Goal: Transaction & Acquisition: Download file/media

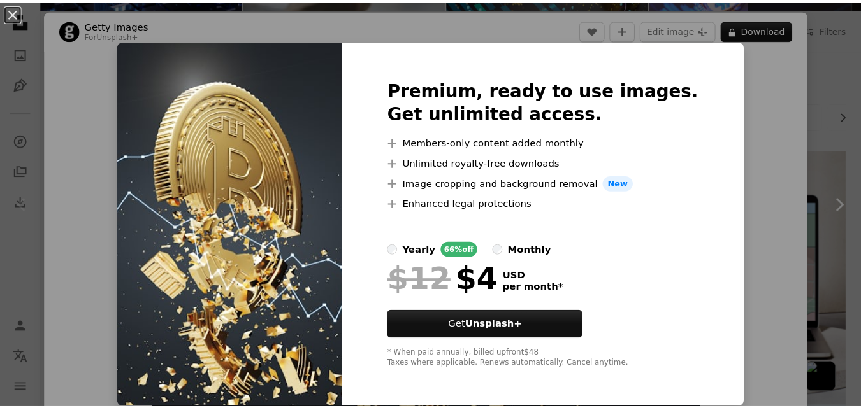
scroll to position [1, 0]
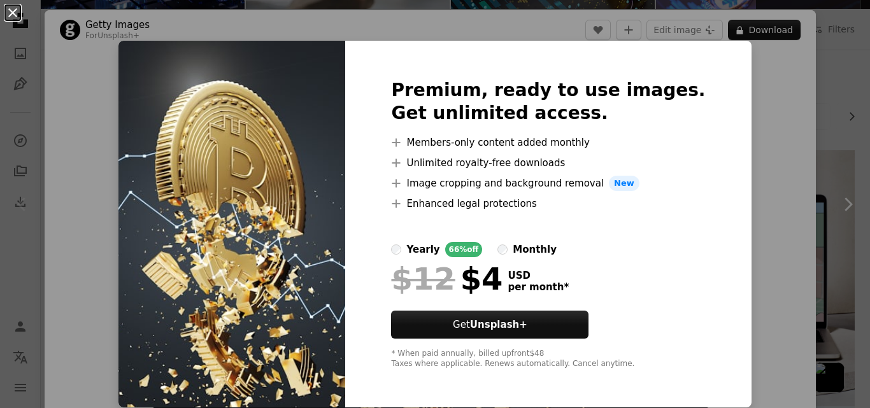
click at [6, 13] on button "An X shape" at bounding box center [12, 12] width 15 height 15
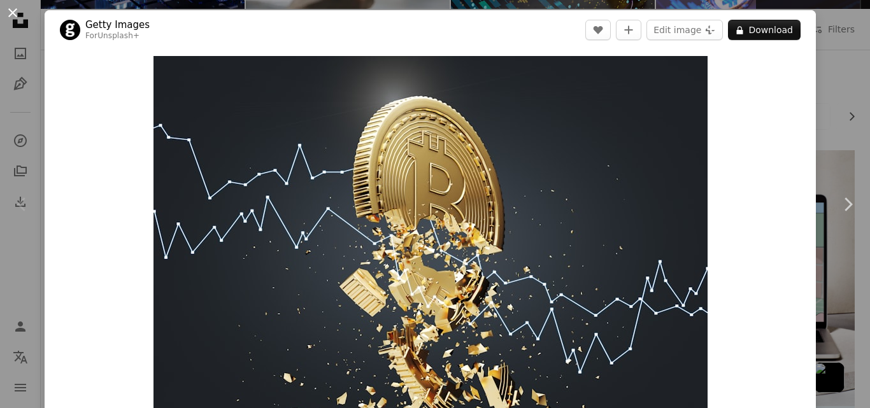
click at [11, 14] on button "An X shape" at bounding box center [12, 12] width 15 height 15
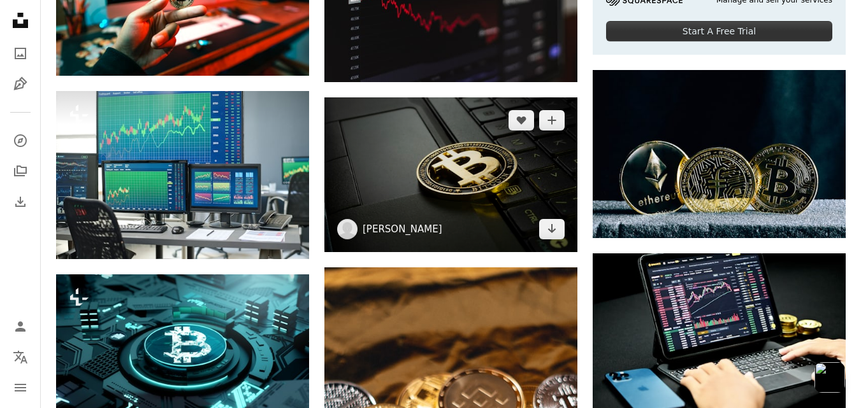
scroll to position [613, 0]
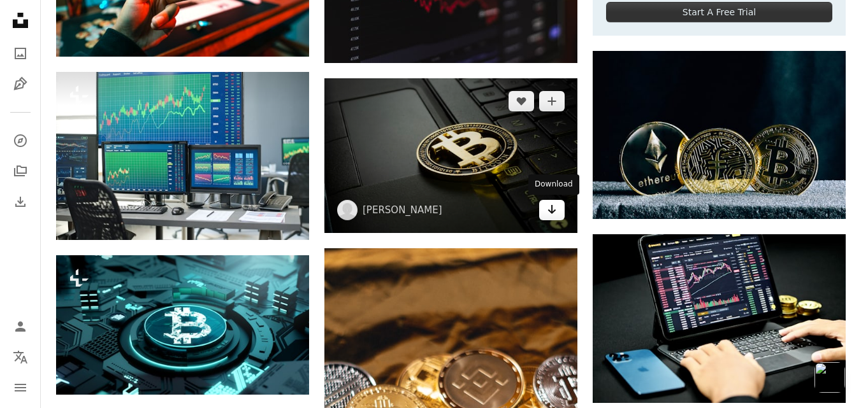
click at [557, 211] on link "Arrow pointing down" at bounding box center [551, 210] width 25 height 20
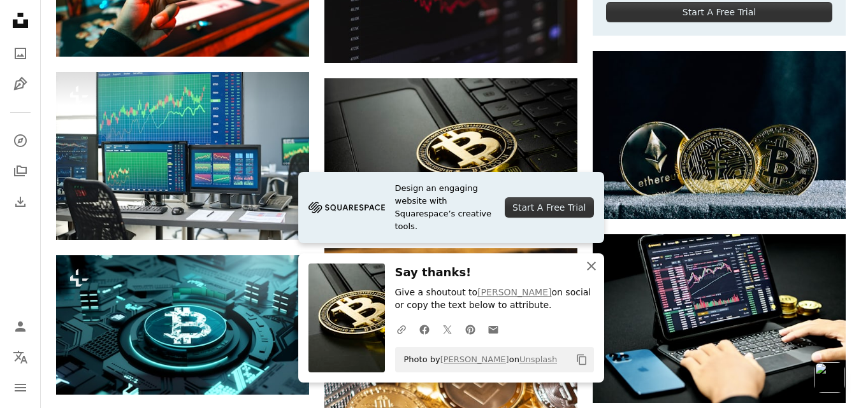
click at [587, 266] on icon "An X shape" at bounding box center [591, 266] width 15 height 15
